Goal: Transaction & Acquisition: Purchase product/service

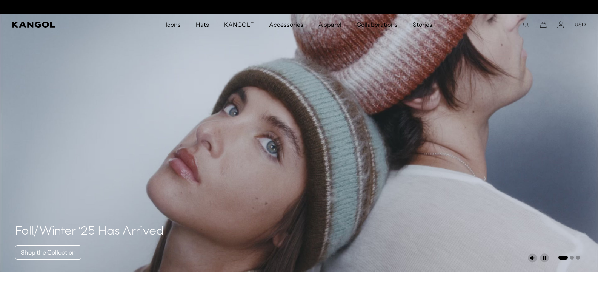
scroll to position [0, 155]
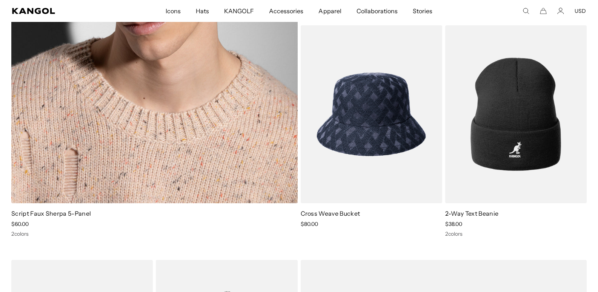
click at [66, 213] on link "Script Faux Sherpa 5-Panel" at bounding box center [51, 213] width 80 height 8
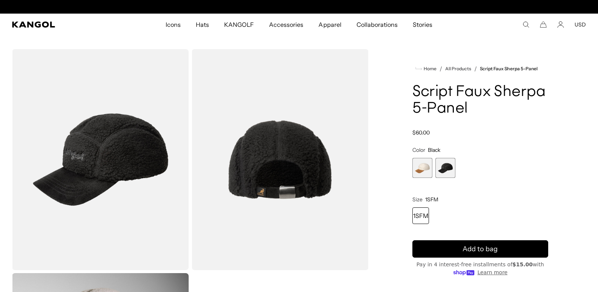
scroll to position [0, 155]
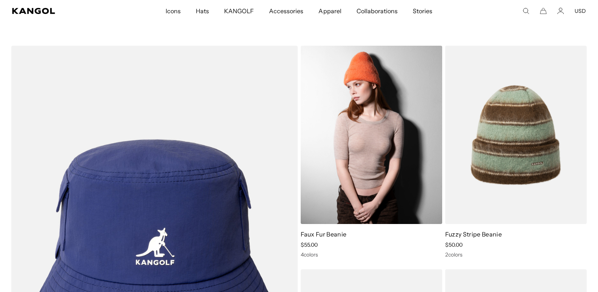
scroll to position [0, 155]
click at [376, 175] on img at bounding box center [371, 135] width 141 height 178
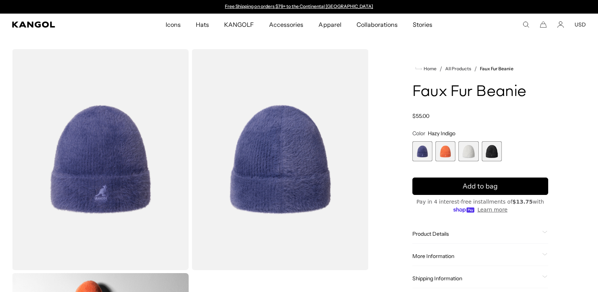
click at [495, 151] on span "4 of 4" at bounding box center [492, 151] width 20 height 20
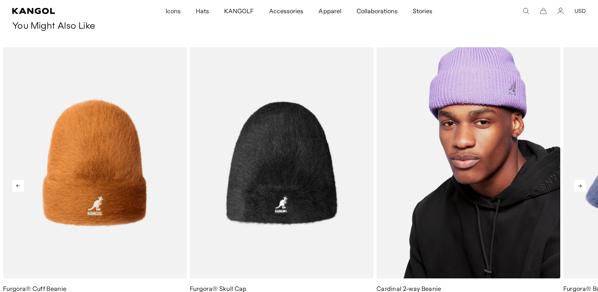
scroll to position [0, 155]
click at [463, 170] on img "3 of 5" at bounding box center [468, 162] width 184 height 231
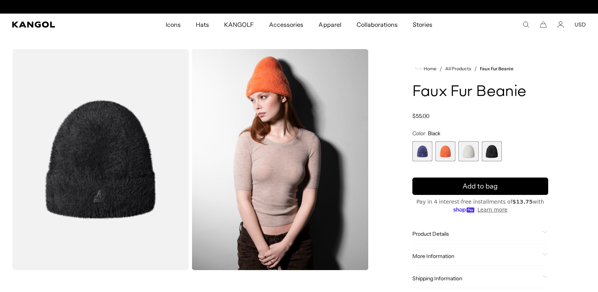
scroll to position [0, 155]
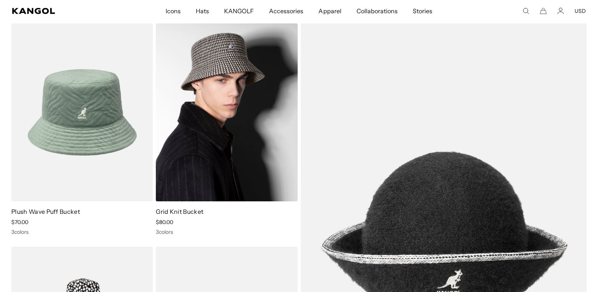
click at [237, 142] on img at bounding box center [226, 112] width 141 height 178
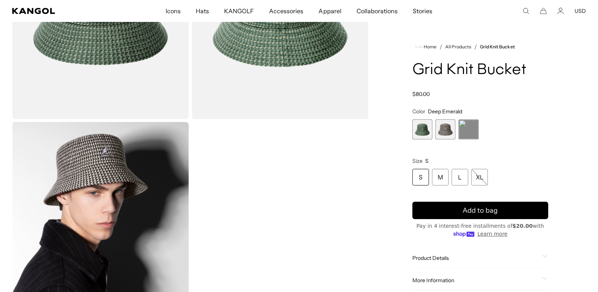
click at [446, 131] on span "2 of 3" at bounding box center [445, 129] width 20 height 20
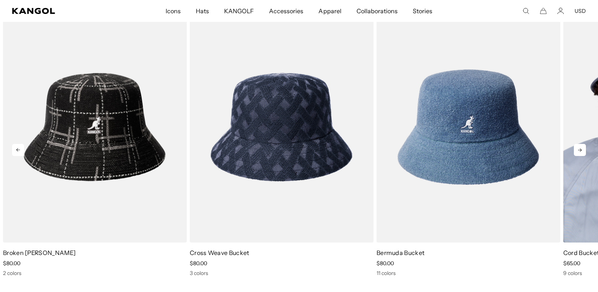
scroll to position [0, 155]
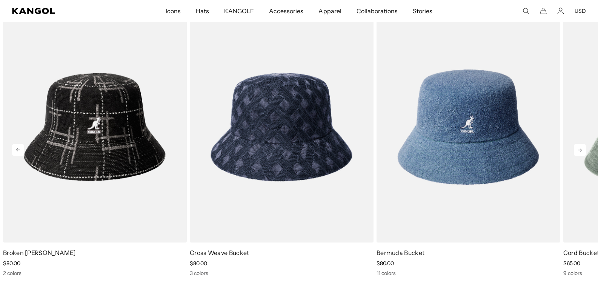
click at [580, 150] on icon at bounding box center [580, 149] width 4 height 3
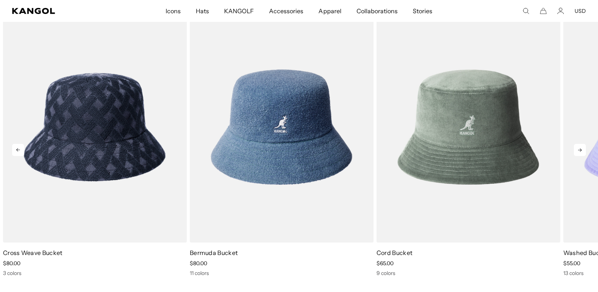
click at [581, 149] on icon at bounding box center [580, 150] width 12 height 12
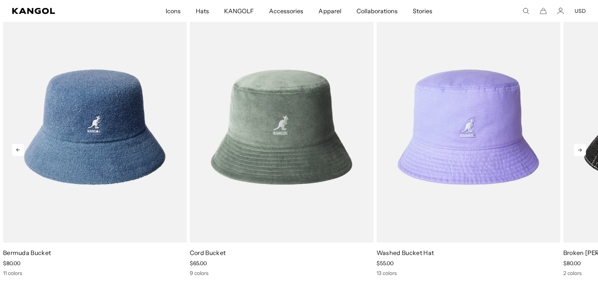
click at [581, 149] on icon at bounding box center [580, 150] width 12 height 12
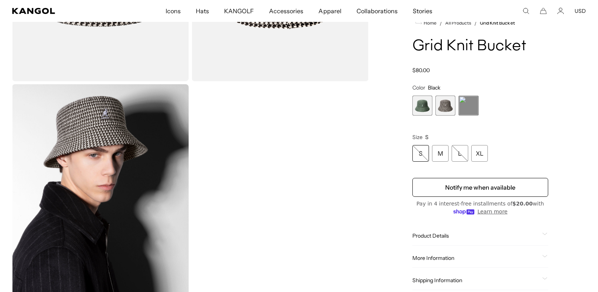
click at [468, 108] on span "3 of 3" at bounding box center [468, 105] width 20 height 20
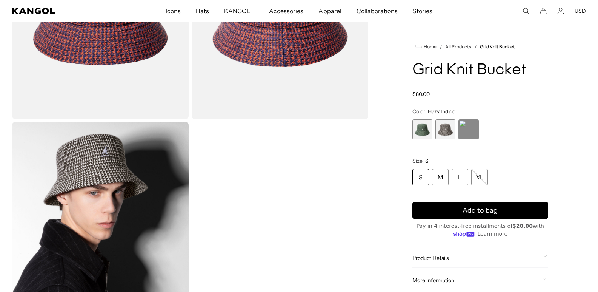
click at [446, 129] on span "2 of 3" at bounding box center [445, 129] width 20 height 20
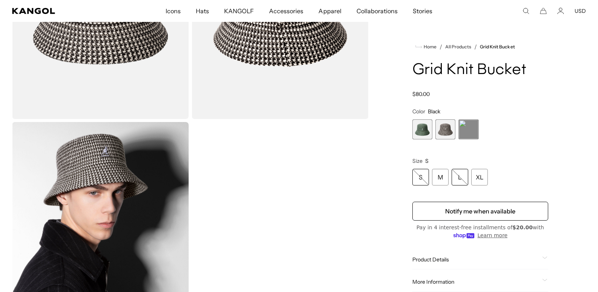
click at [461, 184] on div "L" at bounding box center [460, 177] width 17 height 17
select select "**********"
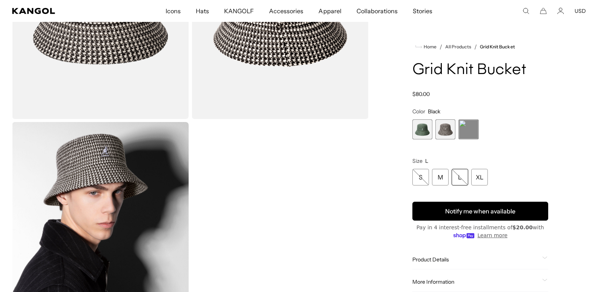
click at [467, 210] on button "Notify me when available" at bounding box center [480, 210] width 136 height 19
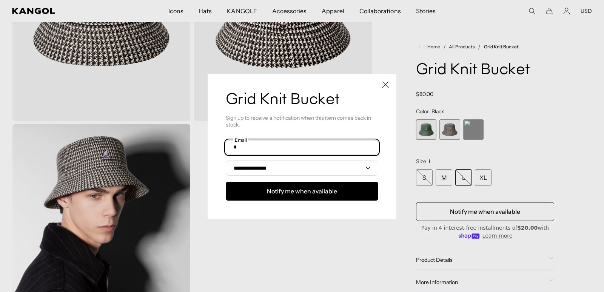
click at [262, 146] on input "text" at bounding box center [302, 147] width 152 height 14
type input "**********"
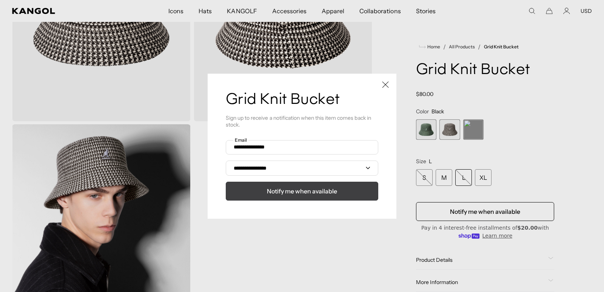
click at [300, 192] on span "Notify me when available" at bounding box center [302, 190] width 70 height 9
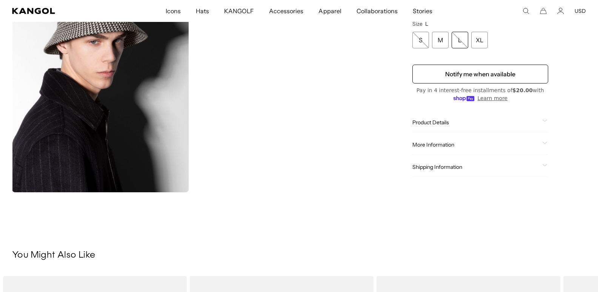
click at [424, 143] on span "More Information" at bounding box center [475, 144] width 127 height 7
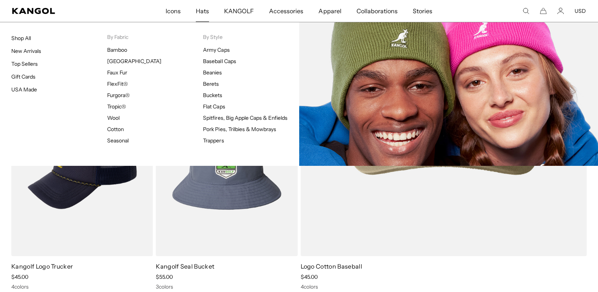
scroll to position [0, 155]
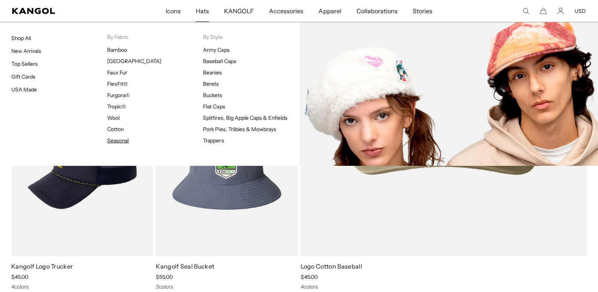
click at [122, 141] on link "Seasonal" at bounding box center [118, 140] width 22 height 7
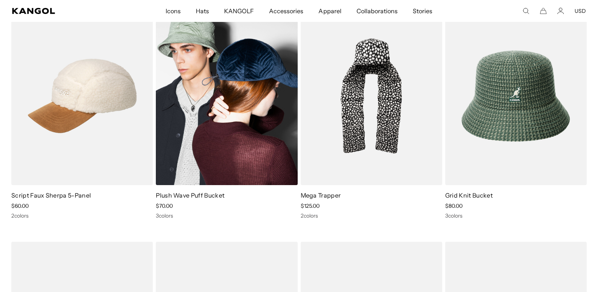
click at [197, 122] on img at bounding box center [226, 96] width 141 height 178
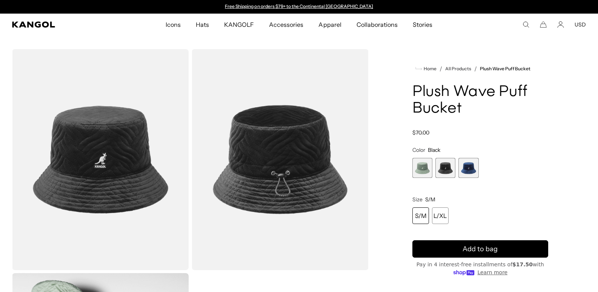
click at [469, 169] on span "3 of 3" at bounding box center [468, 168] width 20 height 20
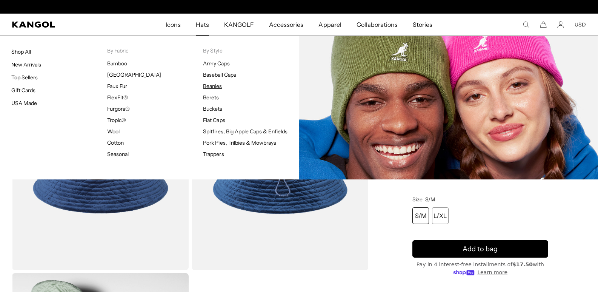
scroll to position [0, 155]
click at [215, 84] on link "Beanies" at bounding box center [212, 86] width 19 height 7
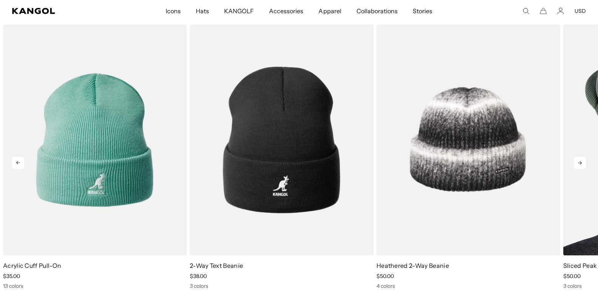
scroll to position [1290, 0]
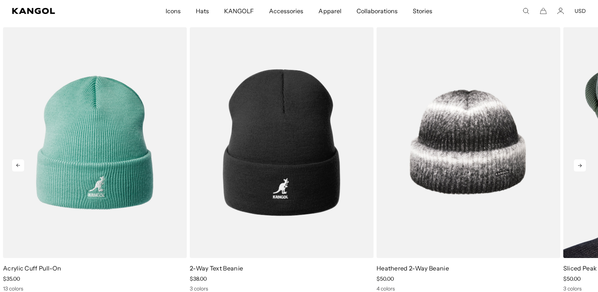
click at [577, 165] on icon at bounding box center [580, 165] width 12 height 12
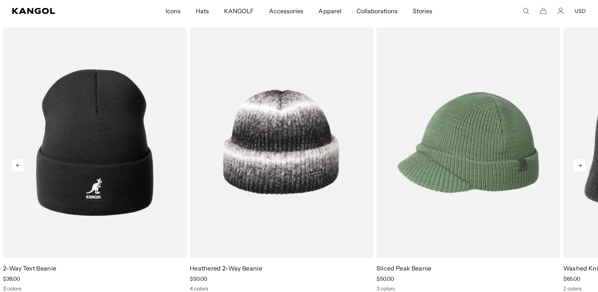
scroll to position [0, 0]
click at [577, 165] on icon at bounding box center [580, 165] width 12 height 12
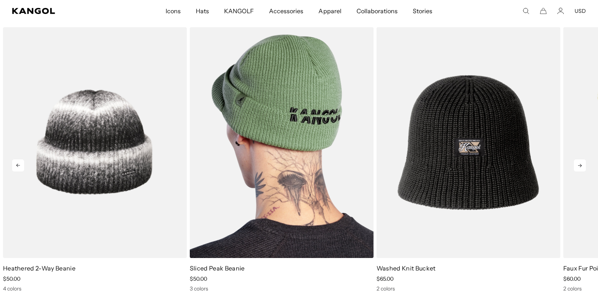
scroll to position [0, 155]
click at [272, 175] on img "4 of 10" at bounding box center [282, 142] width 184 height 231
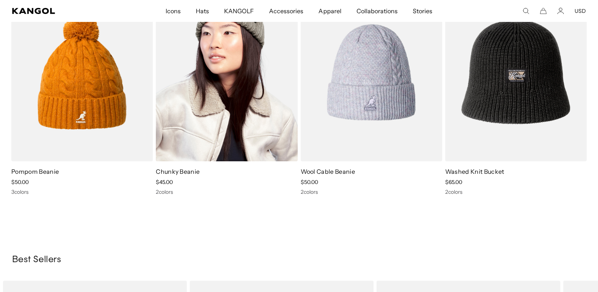
scroll to position [0, 155]
click at [252, 116] on img at bounding box center [226, 72] width 141 height 178
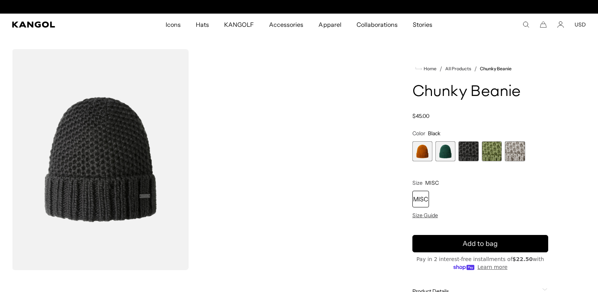
click at [126, 135] on img "Gallery Viewer" at bounding box center [100, 159] width 177 height 221
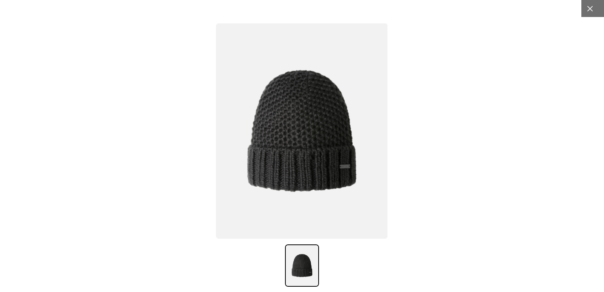
click at [586, 9] on icon at bounding box center [590, 9] width 8 height 8
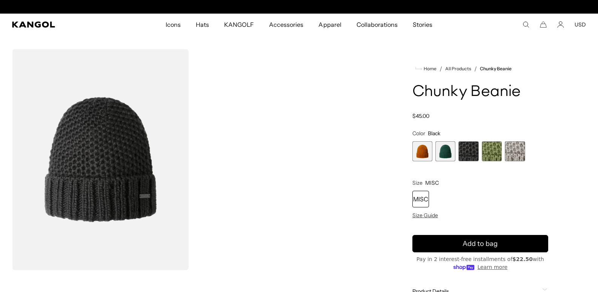
scroll to position [0, 155]
click at [515, 152] on span "5 of 5" at bounding box center [515, 151] width 20 height 20
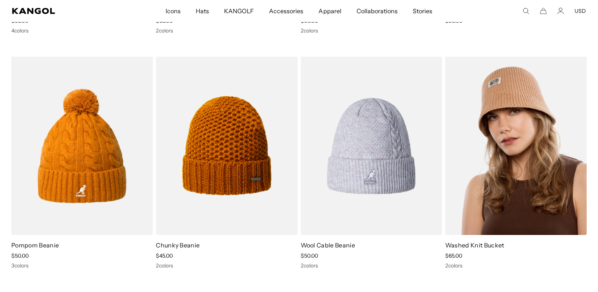
scroll to position [0, 155]
click at [516, 164] on img at bounding box center [515, 146] width 141 height 178
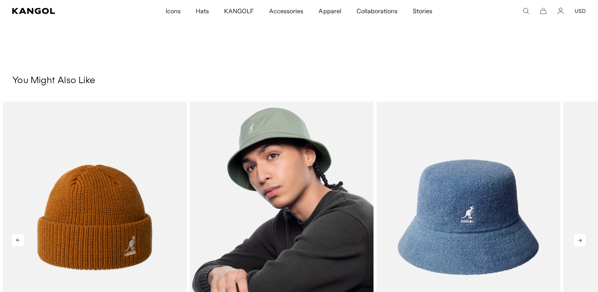
scroll to position [0, 155]
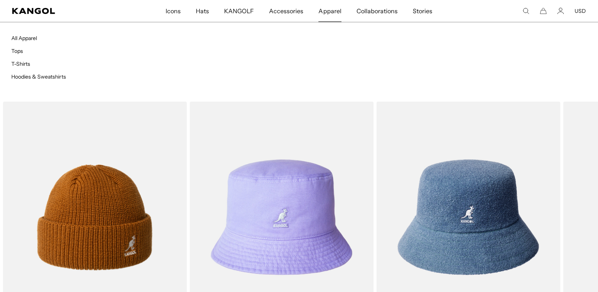
click at [332, 12] on span "Apparel" at bounding box center [329, 11] width 23 height 22
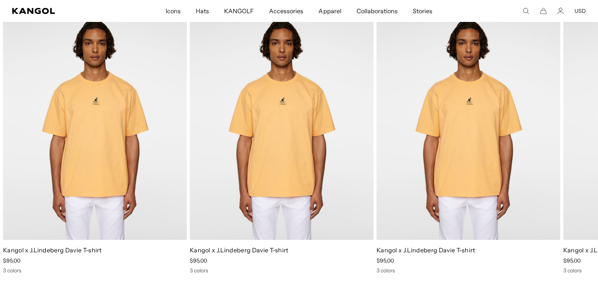
scroll to position [0, 155]
